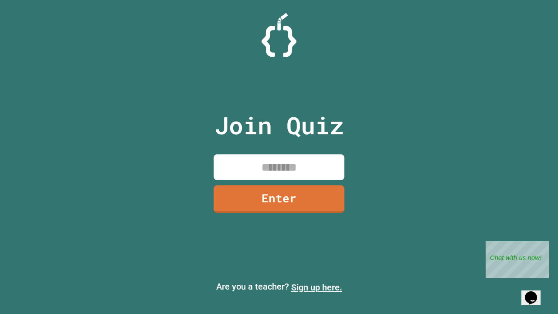
click at [317, 287] on link "Sign up here." at bounding box center [316, 287] width 51 height 10
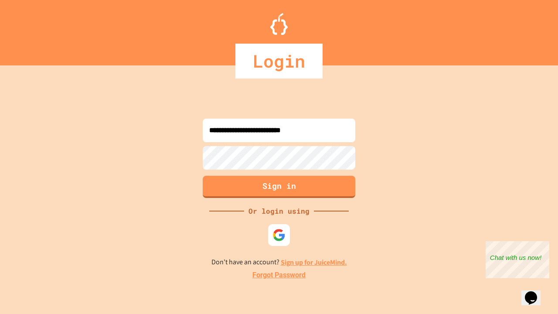
type input "**********"
